Goal: Find specific page/section: Find specific page/section

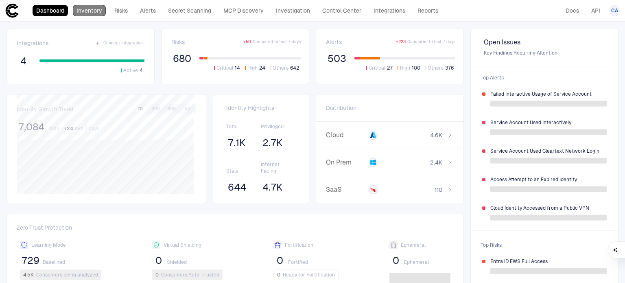
click at [96, 8] on link "Inventory" at bounding box center [89, 10] width 33 height 11
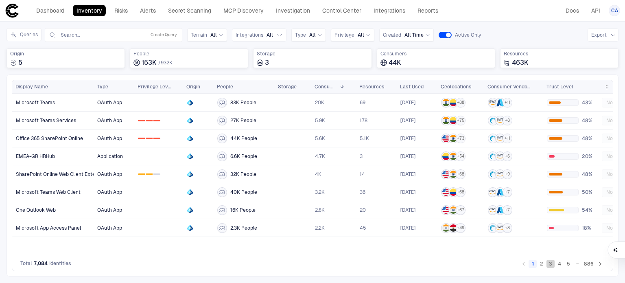
click at [551, 267] on button "3" at bounding box center [550, 264] width 8 height 8
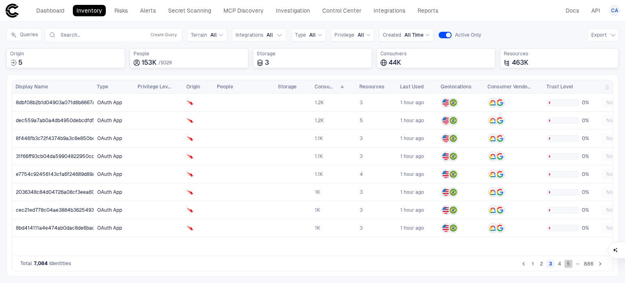
click at [570, 263] on button "5" at bounding box center [568, 264] width 8 height 8
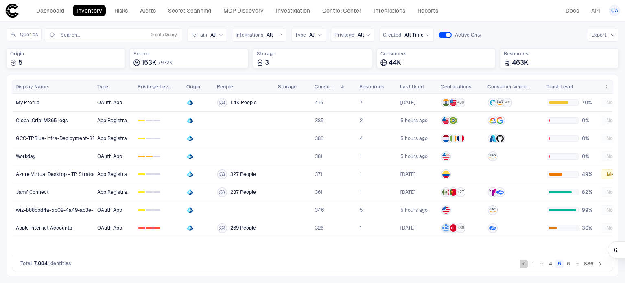
click at [525, 264] on icon "Go to previous page" at bounding box center [523, 263] width 7 height 7
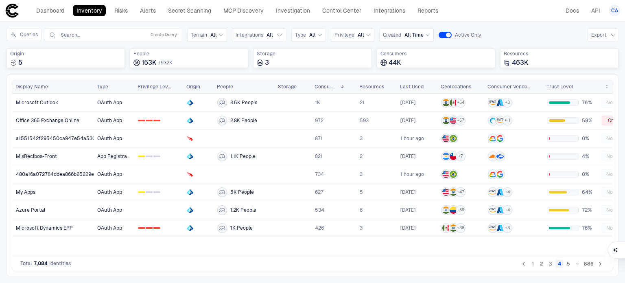
click at [530, 263] on button "1" at bounding box center [532, 264] width 8 height 8
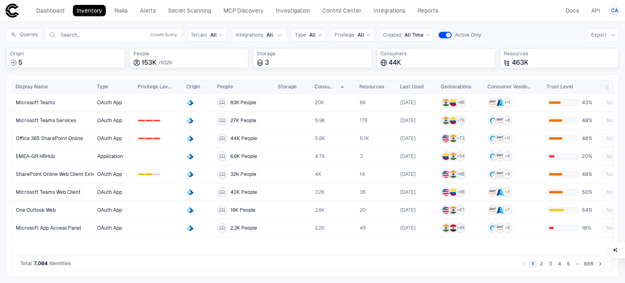
click at [570, 263] on button "5" at bounding box center [568, 264] width 8 height 8
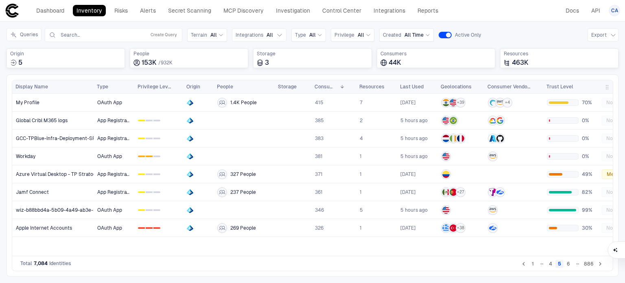
click at [570, 265] on button "6" at bounding box center [568, 264] width 8 height 8
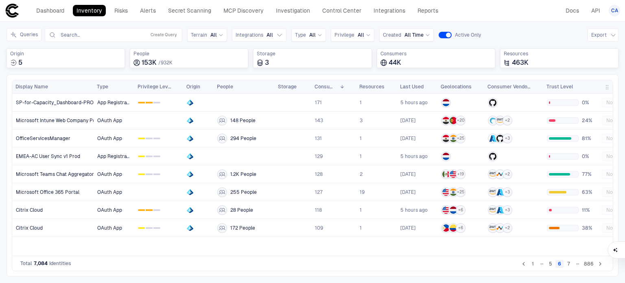
click at [586, 265] on button "886" at bounding box center [588, 264] width 13 height 8
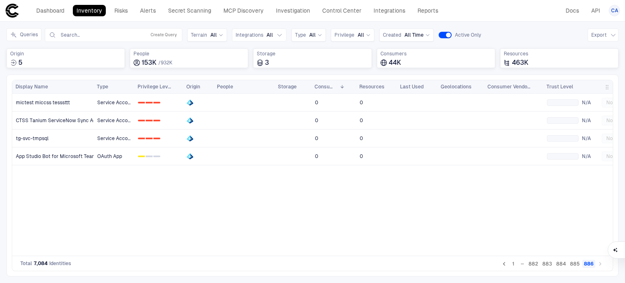
click at [514, 266] on button "1" at bounding box center [513, 264] width 8 height 8
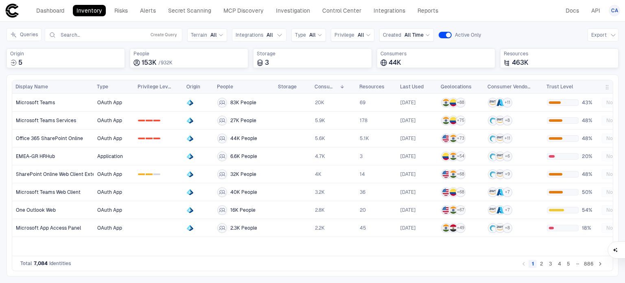
click at [574, 265] on div "…" at bounding box center [577, 263] width 8 height 8
click at [571, 263] on button "5" at bounding box center [568, 264] width 8 height 8
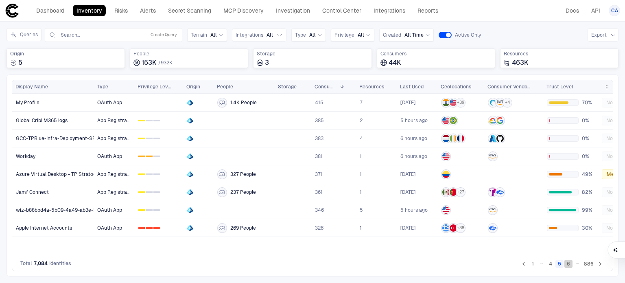
click at [572, 262] on button "6" at bounding box center [568, 264] width 8 height 8
click at [559, 268] on button "5" at bounding box center [559, 264] width 8 height 8
click at [566, 266] on button "6" at bounding box center [568, 264] width 8 height 8
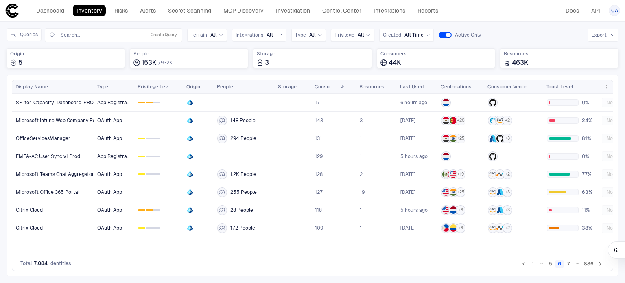
click at [572, 261] on button "7" at bounding box center [568, 264] width 8 height 8
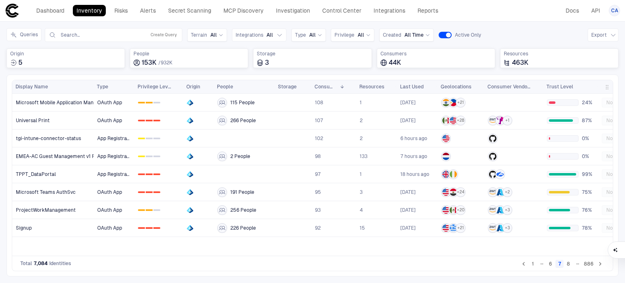
click at [572, 261] on button "8" at bounding box center [568, 264] width 8 height 8
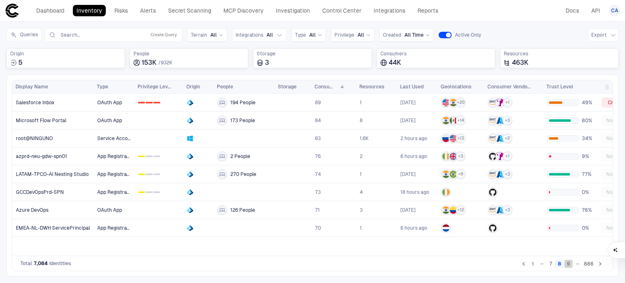
click at [571, 262] on button "9" at bounding box center [568, 264] width 8 height 8
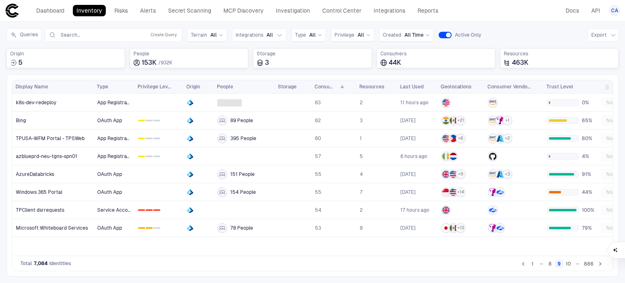
click at [571, 262] on button "10" at bounding box center [568, 264] width 9 height 8
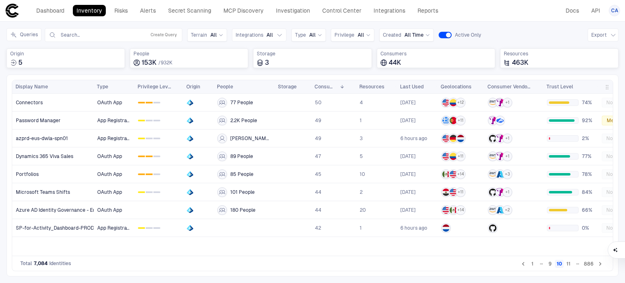
click at [571, 265] on button "11" at bounding box center [568, 264] width 8 height 8
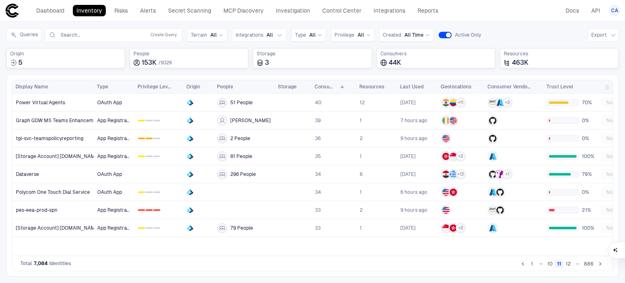
click at [566, 263] on button "12" at bounding box center [568, 264] width 9 height 8
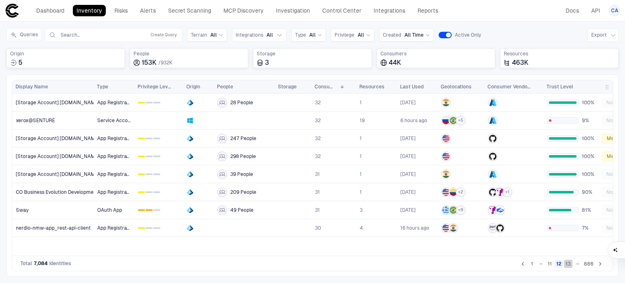
click at [570, 263] on button "13" at bounding box center [568, 264] width 9 height 8
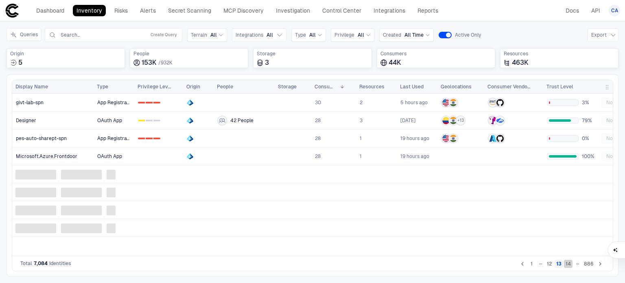
click at [570, 263] on button "14" at bounding box center [568, 264] width 9 height 8
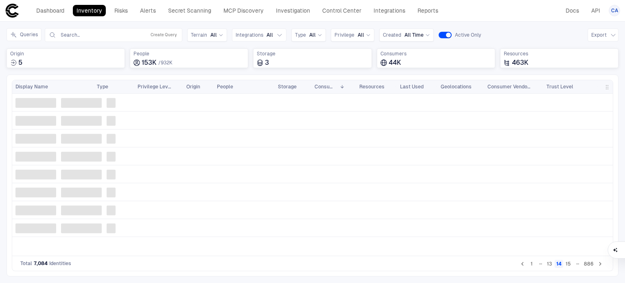
click at [570, 263] on button "15" at bounding box center [568, 264] width 9 height 8
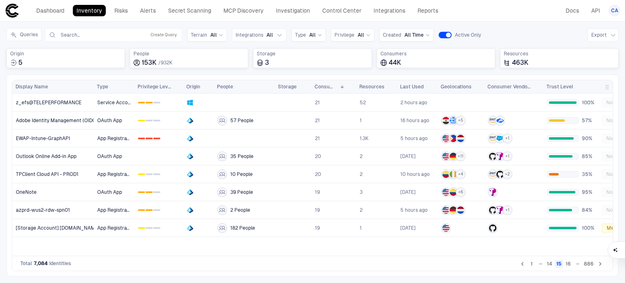
click at [533, 264] on button "1" at bounding box center [531, 264] width 8 height 8
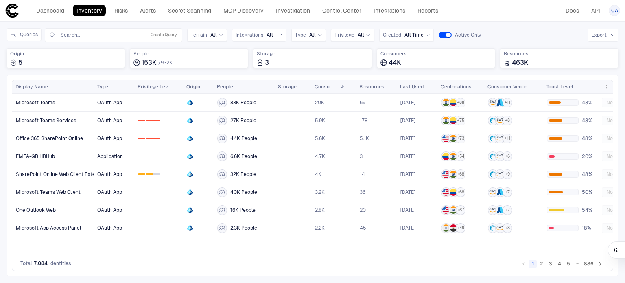
click at [565, 266] on button "5" at bounding box center [568, 264] width 8 height 8
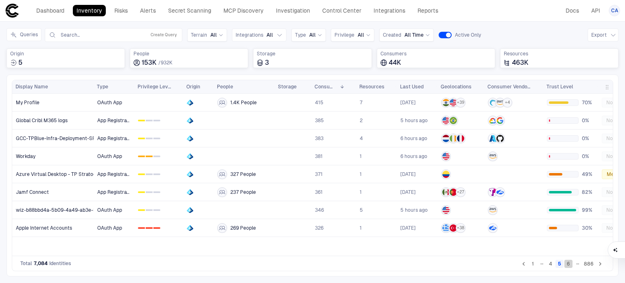
click at [568, 262] on button "6" at bounding box center [568, 264] width 8 height 8
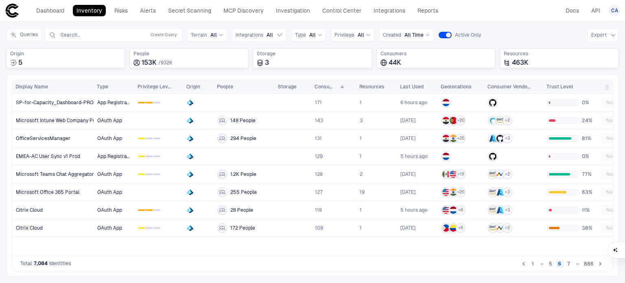
click at [568, 266] on button "7" at bounding box center [568, 264] width 8 height 8
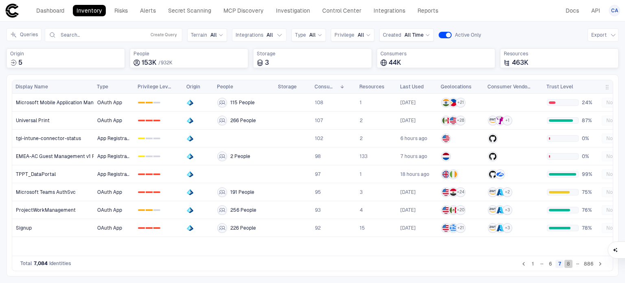
click at [572, 262] on button "8" at bounding box center [568, 264] width 8 height 8
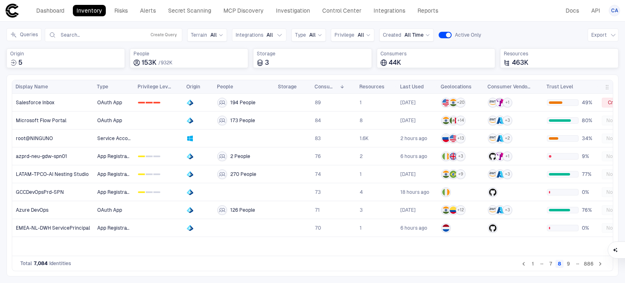
click at [572, 262] on button "9" at bounding box center [568, 264] width 8 height 8
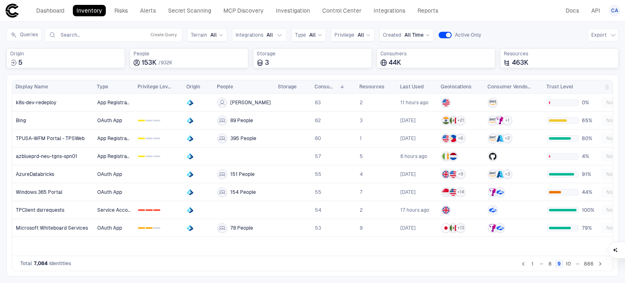
click at [572, 262] on button "10" at bounding box center [568, 264] width 9 height 8
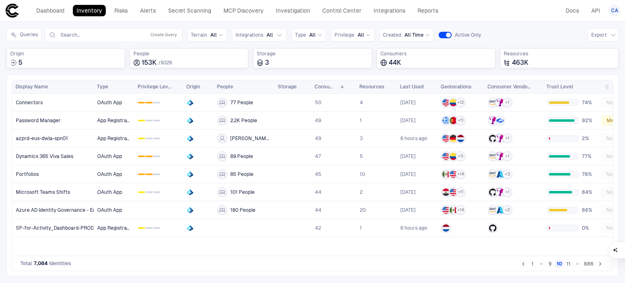
click at [572, 262] on button "11" at bounding box center [568, 264] width 8 height 8
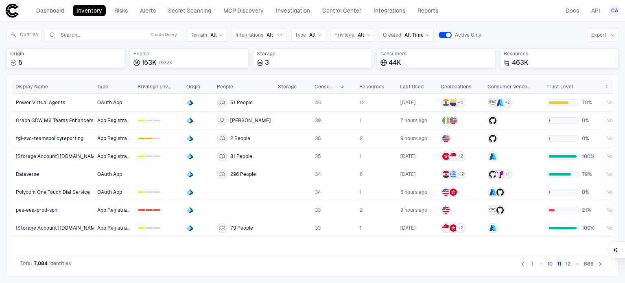
click at [572, 262] on button "12" at bounding box center [568, 264] width 9 height 8
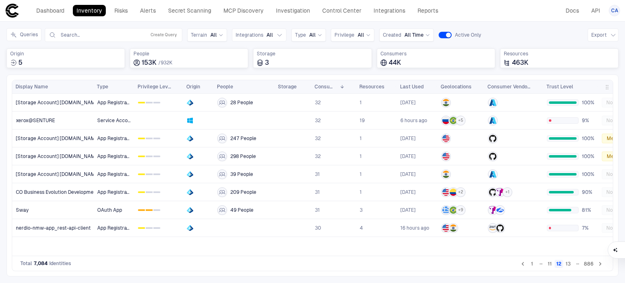
click at [567, 265] on button "13" at bounding box center [568, 264] width 9 height 8
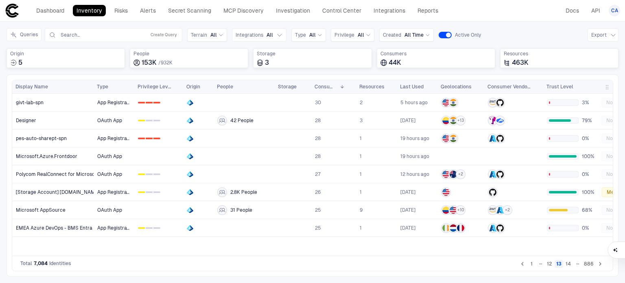
click at [570, 267] on button "14" at bounding box center [568, 264] width 9 height 8
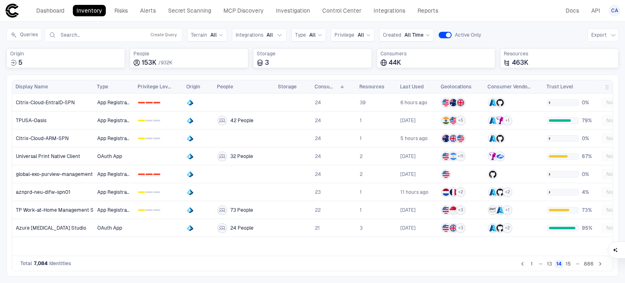
click at [570, 267] on button "15" at bounding box center [568, 264] width 9 height 8
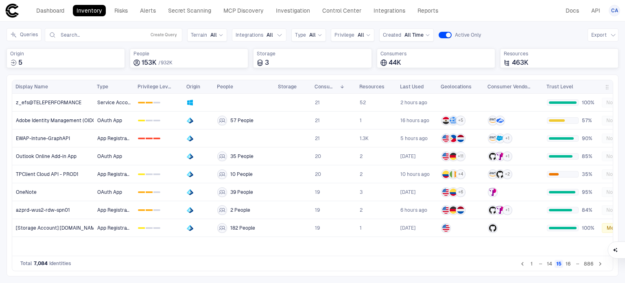
click at [566, 267] on button "16" at bounding box center [568, 264] width 9 height 8
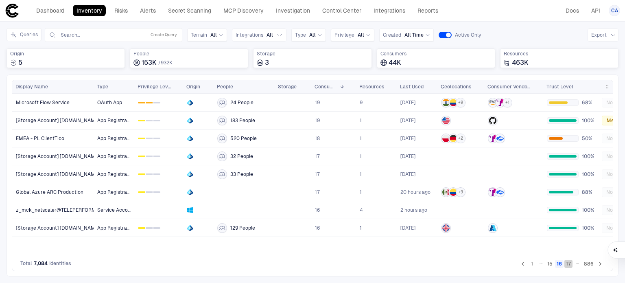
click at [566, 267] on button "17" at bounding box center [568, 264] width 8 height 8
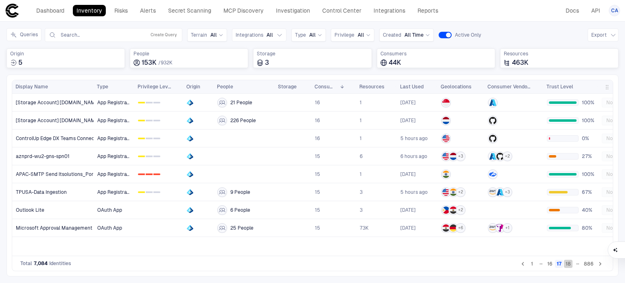
click at [566, 267] on button "18" at bounding box center [568, 264] width 9 height 8
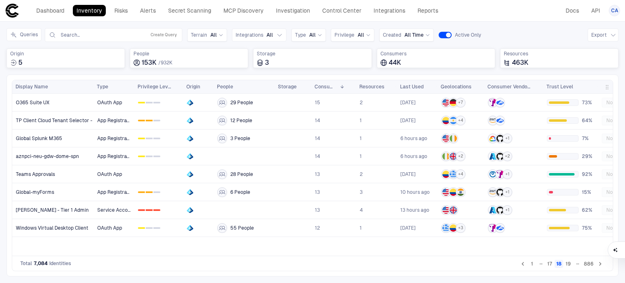
click at [533, 266] on button "1" at bounding box center [532, 264] width 8 height 8
